Goal: Check status: Check status

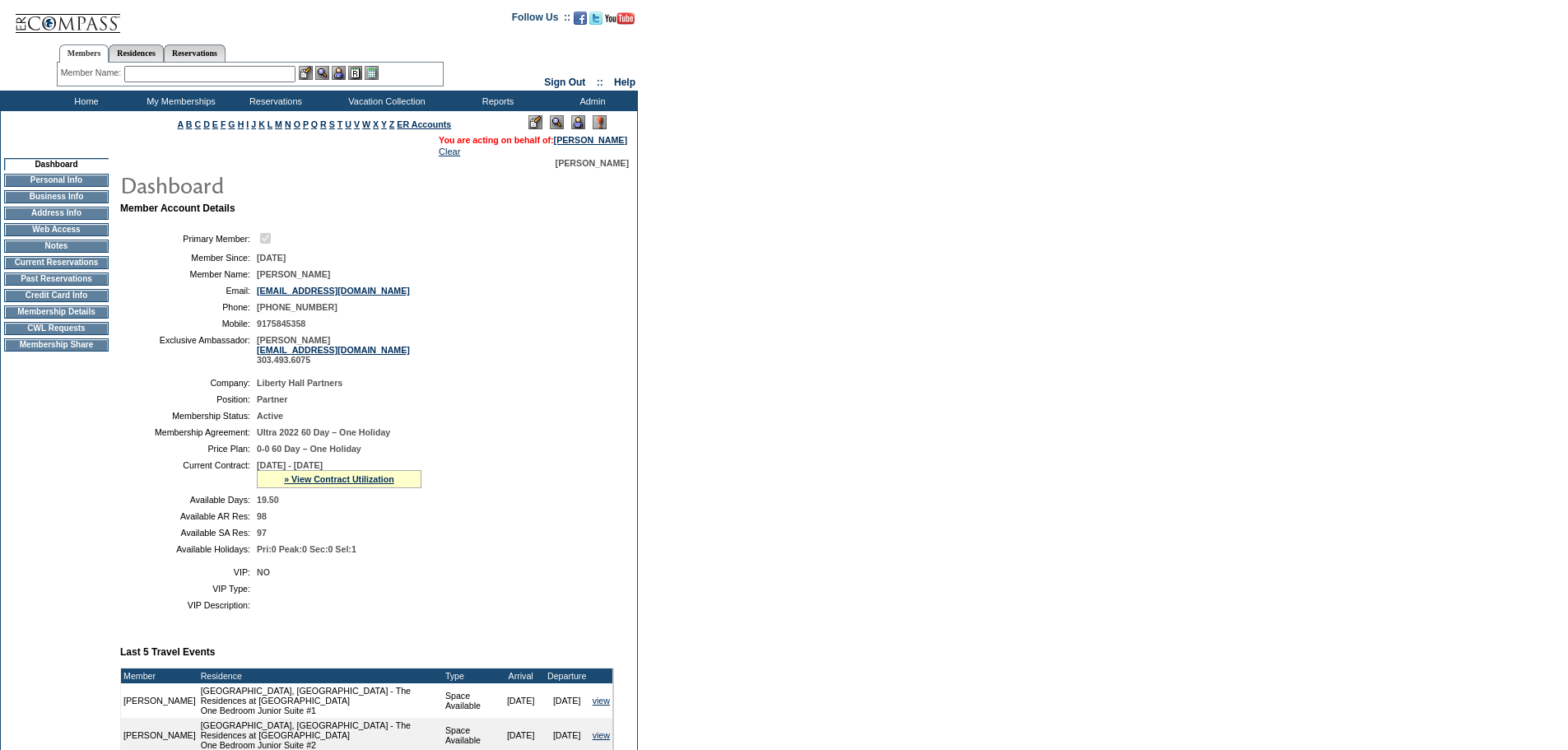
click at [81, 318] on td "Membership Details" at bounding box center [57, 311] width 105 height 13
click at [379, 484] on link "» View Contract Utilization" at bounding box center [339, 479] width 111 height 10
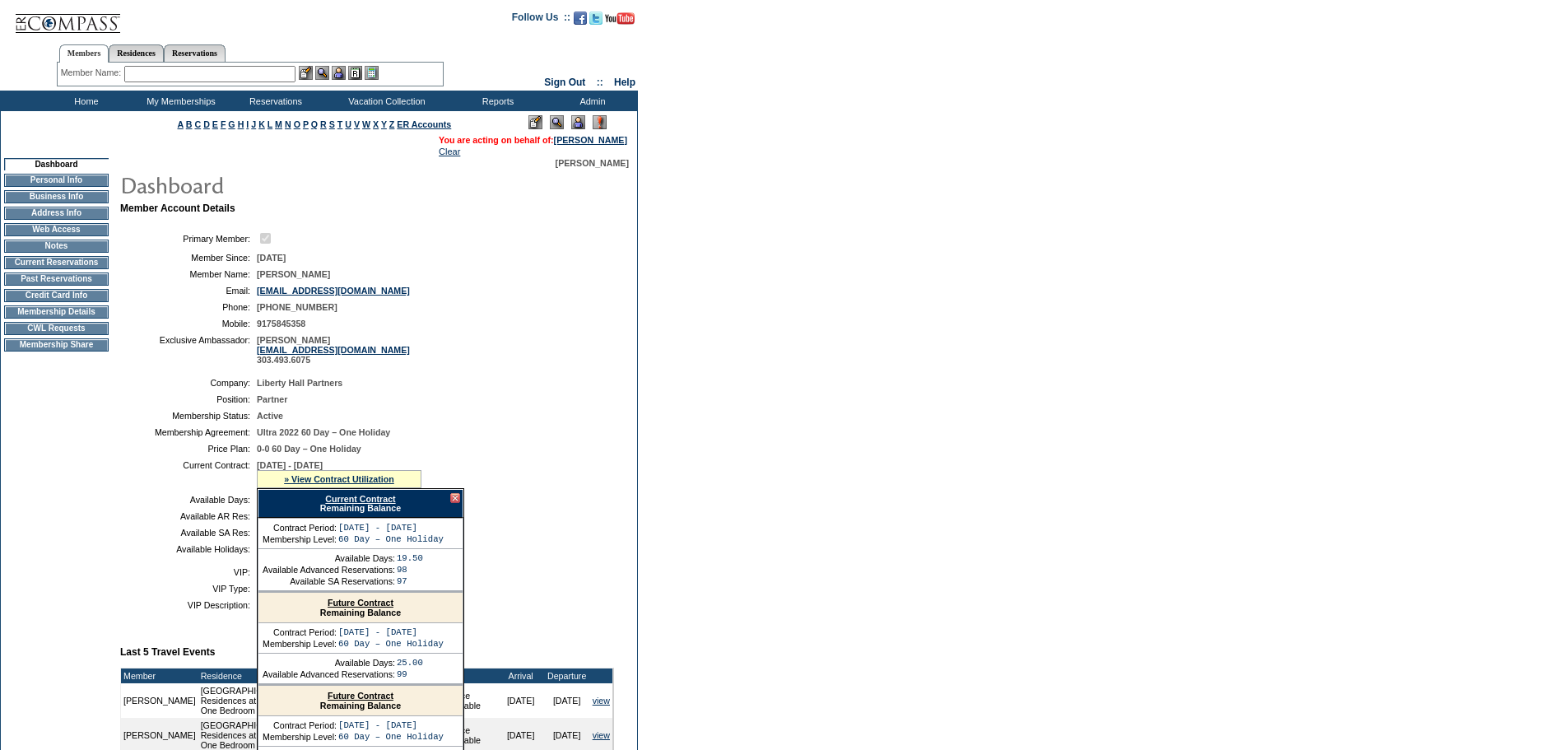
click at [390, 509] on div "Current Contract Remaining Balance" at bounding box center [361, 503] width 206 height 29
click at [392, 504] on link "Current Contract" at bounding box center [360, 499] width 70 height 10
